Goal: Task Accomplishment & Management: Manage account settings

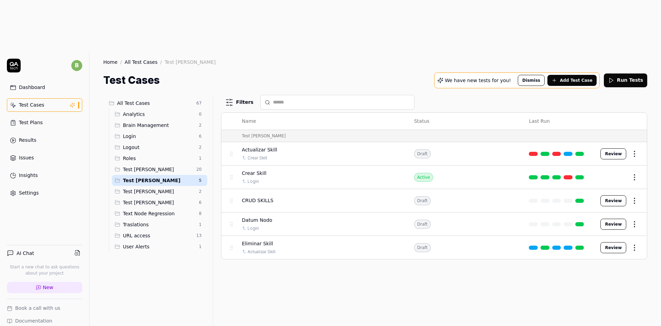
click at [173, 177] on span "Test [PERSON_NAME]" at bounding box center [159, 180] width 72 height 7
click at [270, 197] on span "CRUD SKILLS" at bounding box center [258, 200] width 32 height 7
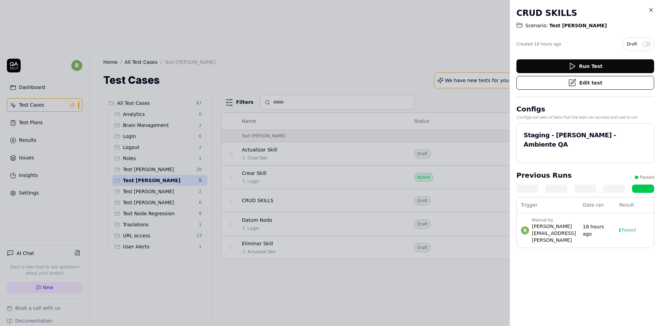
click at [597, 84] on button "Edit test" at bounding box center [586, 83] width 138 height 14
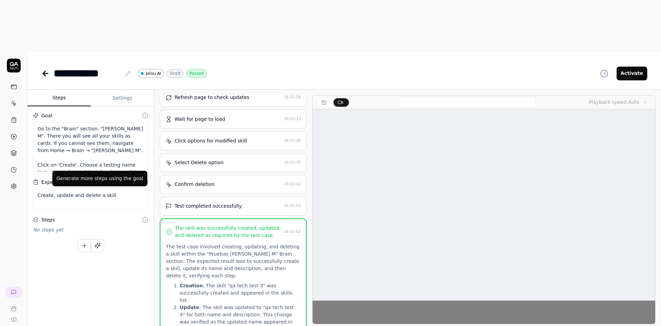
scroll to position [143, 0]
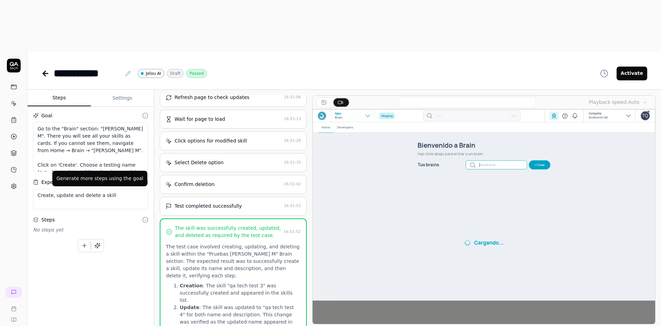
type textarea "*"
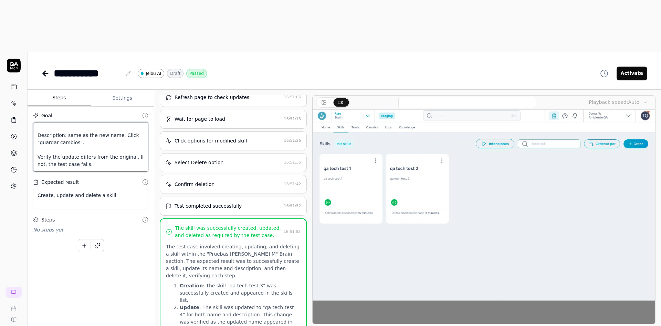
scroll to position [148, 0]
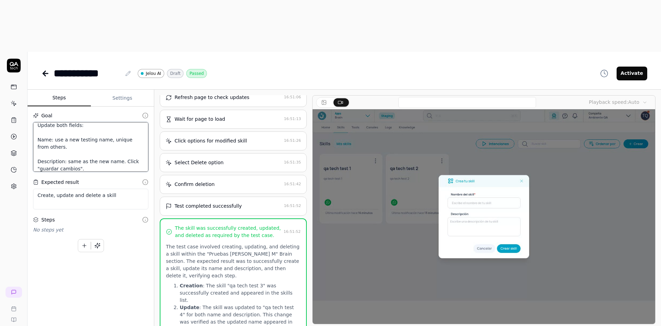
drag, startPoint x: 110, startPoint y: 112, endPoint x: 32, endPoint y: 79, distance: 84.3
click at [32, 106] on div "Goal Go to the "Brain" section: "[PERSON_NAME] M". There you will see all your …" at bounding box center [91, 225] width 126 height 238
click at [44, 66] on link at bounding box center [46, 73] width 10 height 14
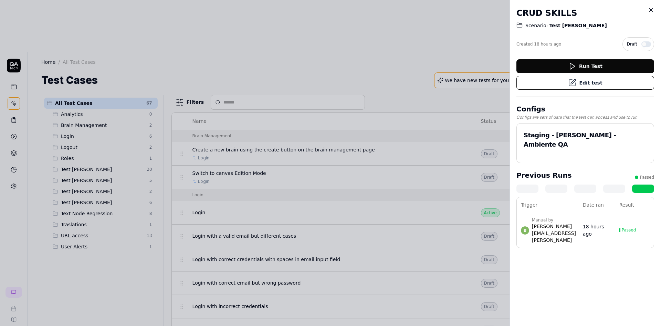
click at [652, 11] on icon at bounding box center [651, 10] width 6 height 6
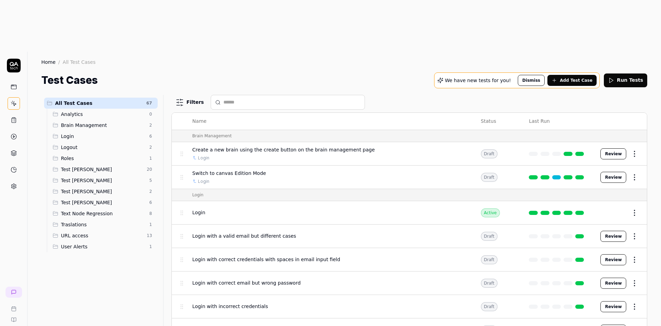
click at [101, 177] on span "Test [PERSON_NAME]" at bounding box center [103, 180] width 84 height 7
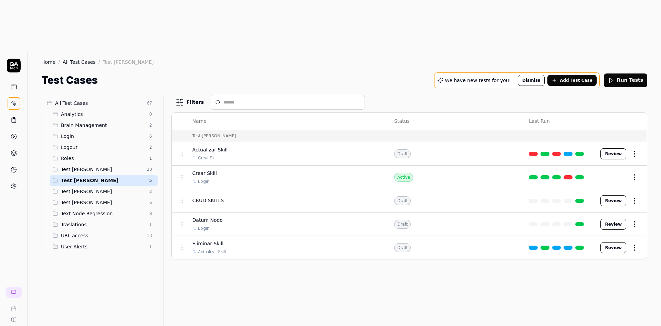
click at [583, 75] on button "Add Test Case" at bounding box center [572, 80] width 49 height 11
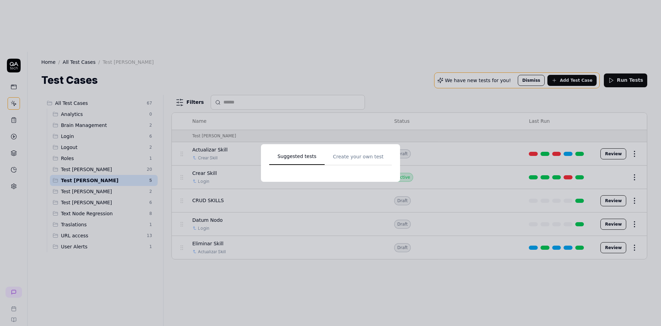
click at [339, 153] on div "Suggested tests Create your own test" at bounding box center [330, 162] width 123 height 21
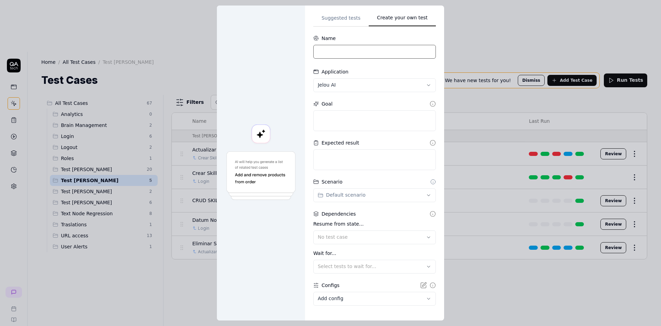
click at [356, 51] on input at bounding box center [375, 52] width 123 height 14
click at [326, 56] on input at bounding box center [375, 52] width 123 height 14
click at [368, 56] on input "Rework" at bounding box center [375, 52] width 123 height 14
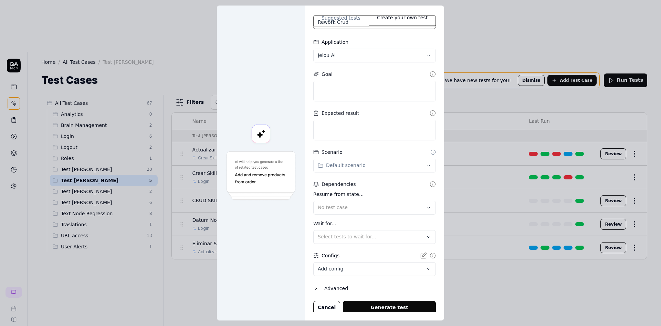
scroll to position [32, 0]
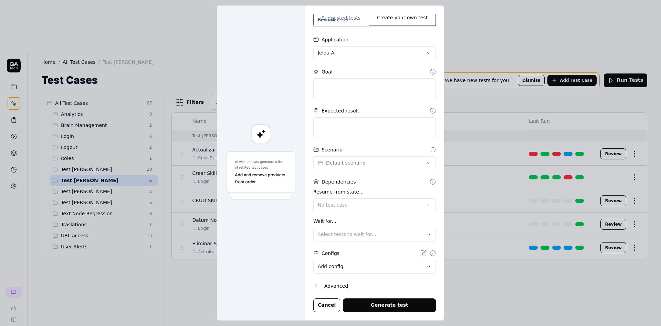
type input "Rework Crud"
click at [330, 286] on div "Advanced" at bounding box center [381, 285] width 112 height 8
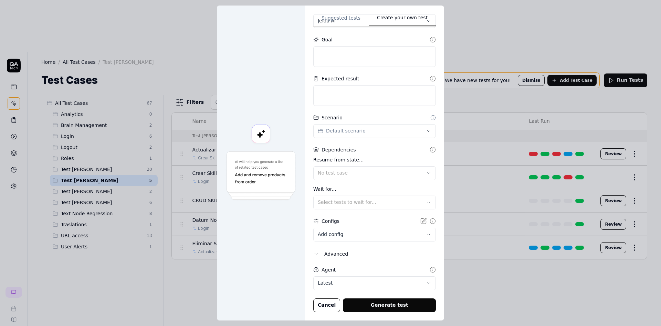
scroll to position [63, 0]
click at [346, 280] on body "b Home / All Test Cases / Test [PERSON_NAME] Home / All Test Cases / Test [PERS…" at bounding box center [330, 188] width 661 height 377
click at [285, 260] on div at bounding box center [261, 163] width 88 height 315
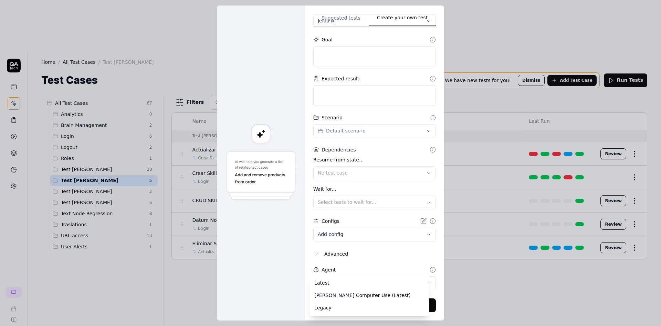
click at [351, 280] on body "b Home / All Test Cases / Test [PERSON_NAME] Home / All Test Cases / Test [PERS…" at bounding box center [330, 188] width 661 height 377
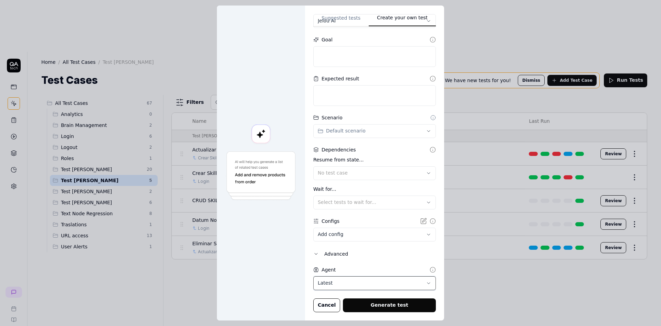
click at [295, 271] on div "**********" at bounding box center [330, 163] width 661 height 326
click at [352, 171] on div "No test case" at bounding box center [371, 172] width 107 height 7
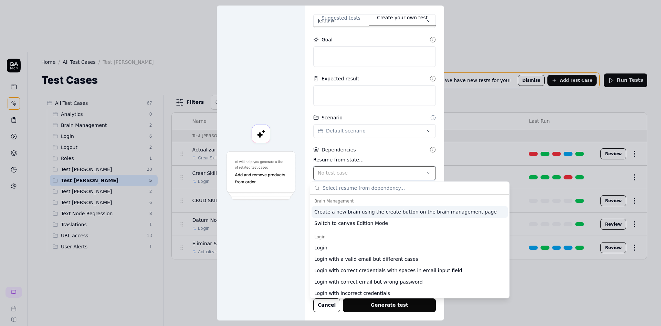
click at [352, 171] on div "No test case" at bounding box center [371, 172] width 107 height 7
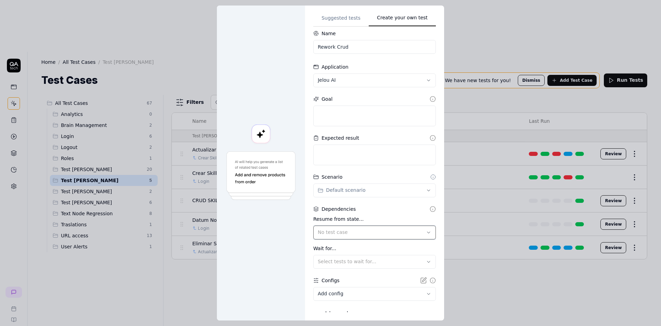
scroll to position [0, 0]
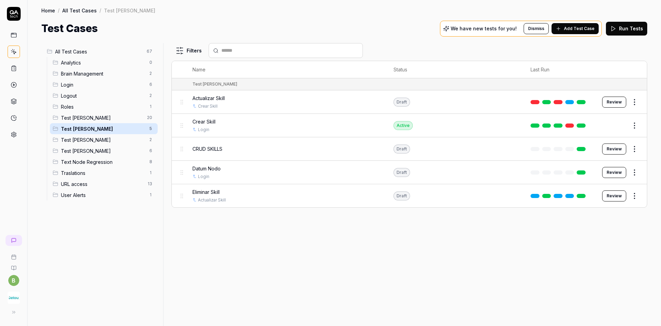
click at [109, 183] on span "URL access" at bounding box center [102, 183] width 83 height 7
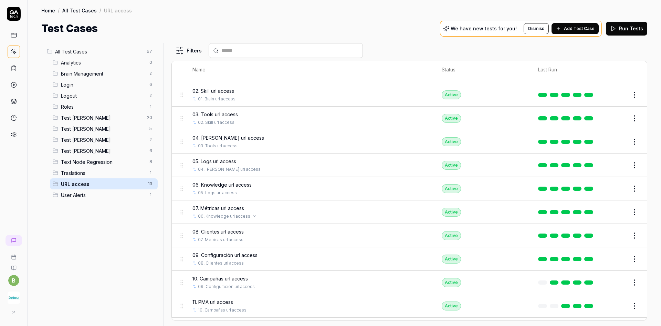
scroll to position [34, 0]
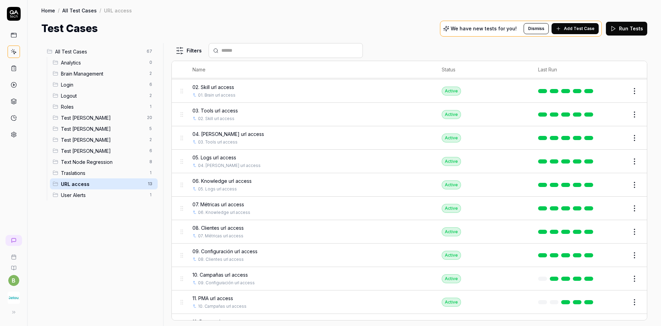
click at [101, 131] on span "Test [PERSON_NAME]" at bounding box center [103, 128] width 84 height 7
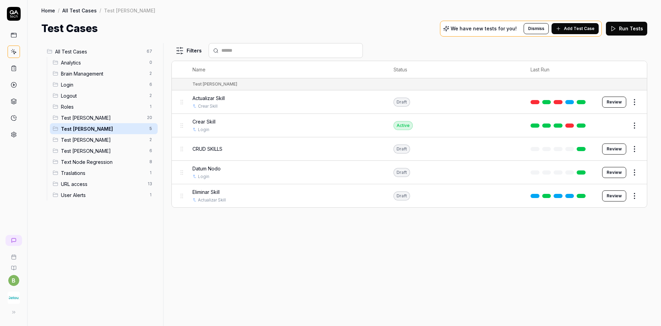
click at [222, 153] on div "CRUD SKILLS" at bounding box center [286, 148] width 187 height 15
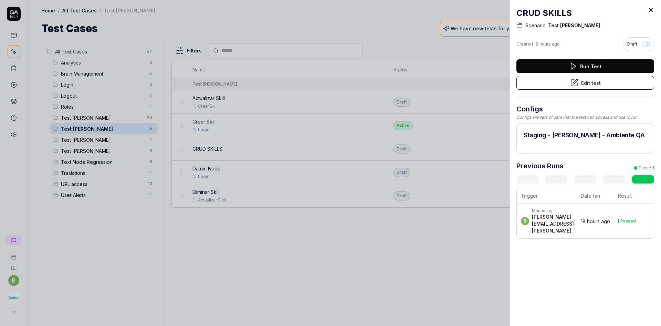
click at [595, 83] on button "Edit test" at bounding box center [586, 83] width 138 height 14
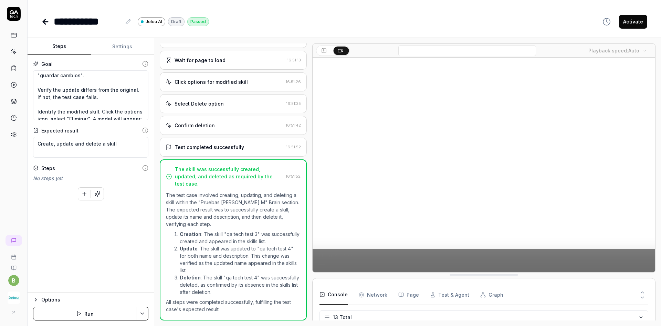
scroll to position [224, 0]
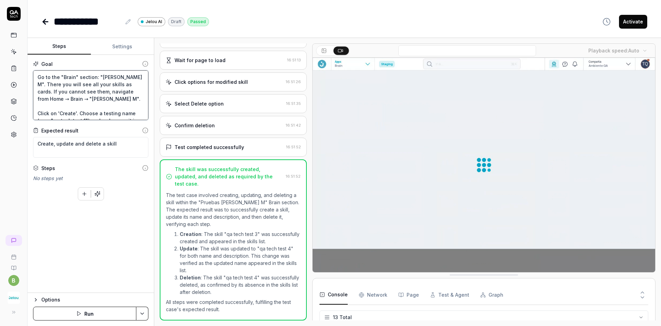
drag, startPoint x: 106, startPoint y: 113, endPoint x: 30, endPoint y: 76, distance: 84.6
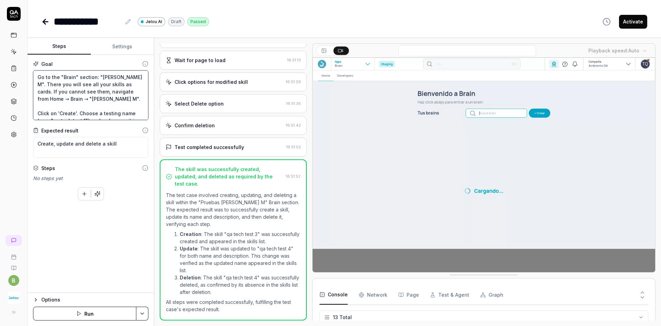
click at [30, 76] on div "Goal Go to the "Brain" section: "[PERSON_NAME] M". There you will see all your …" at bounding box center [91, 174] width 126 height 238
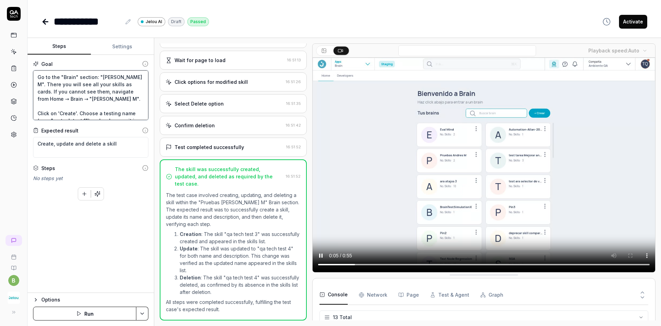
type textarea "*"
